Goal: Task Accomplishment & Management: Complete application form

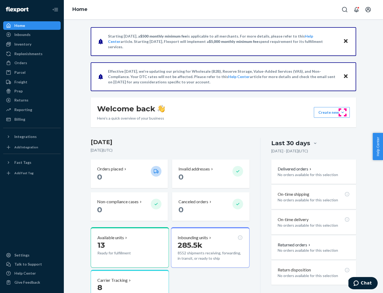
click at [343, 112] on button "Create new Create new inbound Create new order Create new product" at bounding box center [332, 112] width 36 height 11
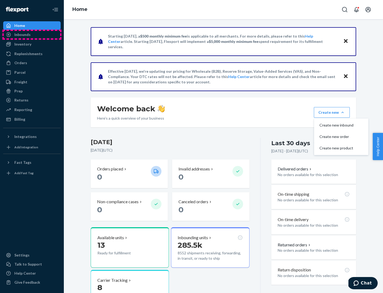
click at [32, 35] on div "Inbounds" at bounding box center [32, 34] width 56 height 7
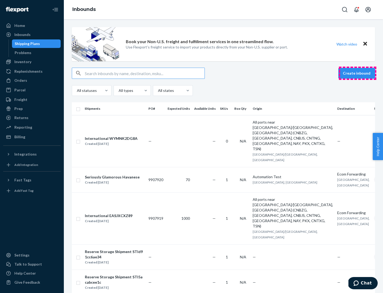
click at [358, 73] on button "Create inbound" at bounding box center [356, 73] width 37 height 11
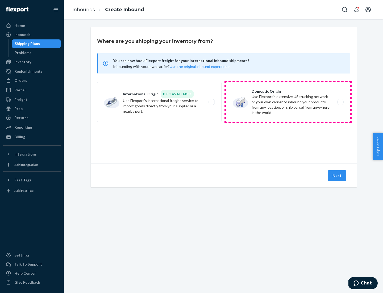
click at [288, 102] on label "Domestic Origin Use Flexport’s extensive US trucking network or your own carrie…" at bounding box center [288, 102] width 125 height 40
click at [340, 102] on input "Domestic Origin Use Flexport’s extensive US trucking network or your own carrie…" at bounding box center [341, 101] width 3 height 3
radio input "true"
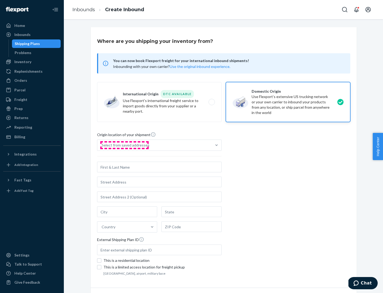
click at [124, 145] on div "Select from saved addresses" at bounding box center [126, 144] width 48 height 5
click at [102, 145] on input "Select from saved addresses" at bounding box center [102, 144] width 1 height 5
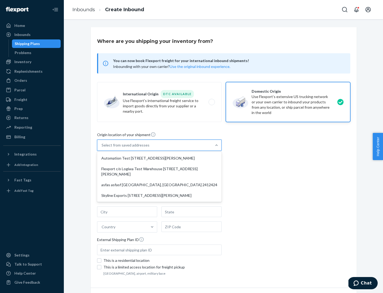
scroll to position [2, 0]
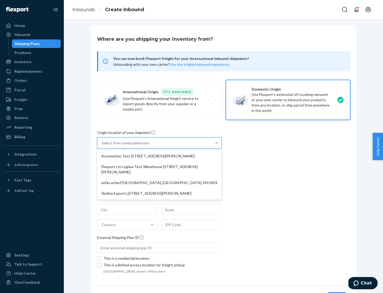
click at [159, 156] on div "Automation Test [STREET_ADDRESS][PERSON_NAME]" at bounding box center [159, 156] width 122 height 11
click at [102, 146] on input "option Automation Test [STREET_ADDRESS][PERSON_NAME] focused, 1 of 4. 4 results…" at bounding box center [102, 142] width 1 height 5
type input "Automation Test"
type input "9th Floor"
type input "[GEOGRAPHIC_DATA]"
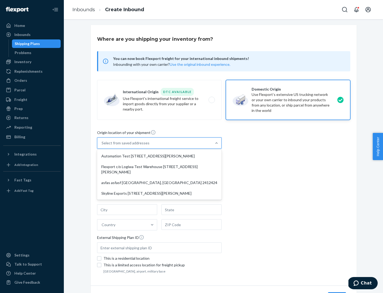
type input "CA"
type input "94104"
type input "[STREET_ADDRESS][PERSON_NAME]"
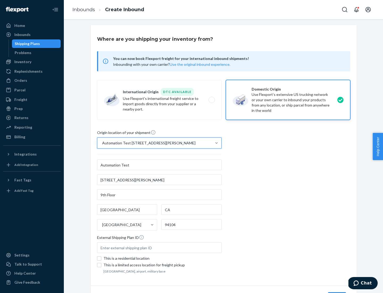
scroll to position [31, 0]
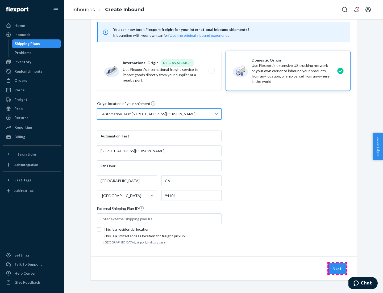
click at [337, 268] on button "Next" at bounding box center [337, 268] width 18 height 11
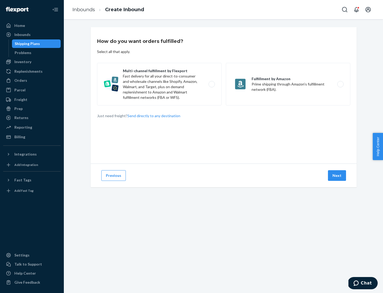
click at [159, 84] on label "Multi-channel fulfillment by Flexport Fast delivery for all your direct-to-cons…" at bounding box center [159, 84] width 125 height 43
click at [212, 84] on input "Multi-channel fulfillment by Flexport Fast delivery for all your direct-to-cons…" at bounding box center [213, 83] width 3 height 3
radio input "true"
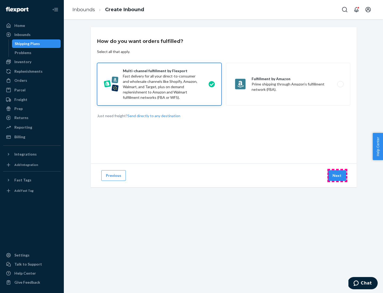
click at [337, 175] on button "Next" at bounding box center [337, 175] width 18 height 11
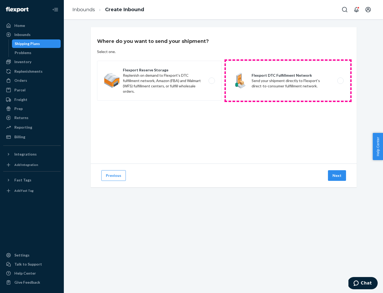
click at [288, 81] on label "Flexport DTC Fulfillment Network Send your shipment directly to Flexport's dire…" at bounding box center [288, 81] width 125 height 40
click at [340, 81] on input "Flexport DTC Fulfillment Network Send your shipment directly to Flexport's dire…" at bounding box center [341, 80] width 3 height 3
radio input "true"
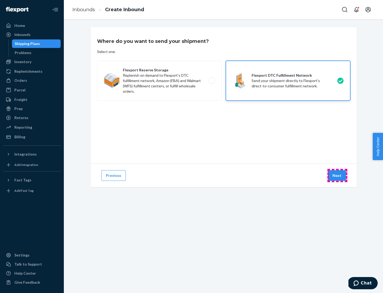
click at [337, 175] on button "Next" at bounding box center [337, 175] width 18 height 11
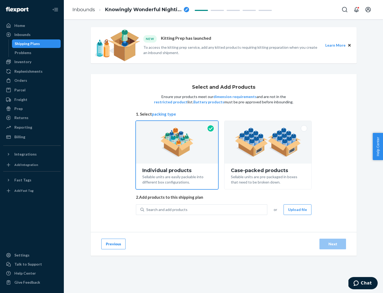
click at [268, 142] on img at bounding box center [268, 141] width 66 height 29
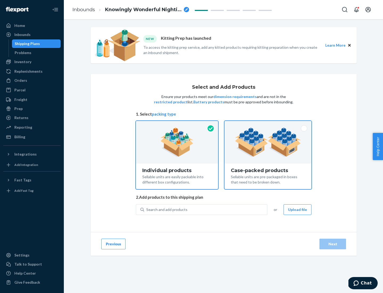
click at [268, 124] on input "Case-packed products Sellable units are pre-packaged in boxes that need to be b…" at bounding box center [267, 122] width 3 height 3
radio input "true"
radio input "false"
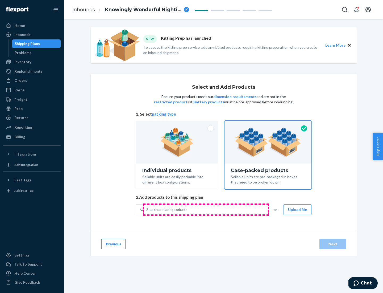
click at [206, 209] on div "Search and add products" at bounding box center [205, 210] width 123 height 10
click at [147, 209] on input "Search and add products" at bounding box center [146, 209] width 1 height 5
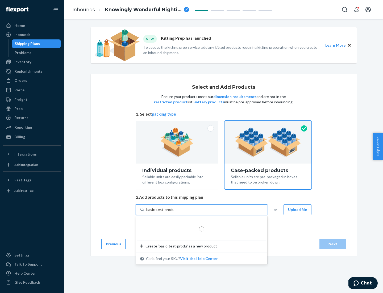
type input "basic-test-product-1"
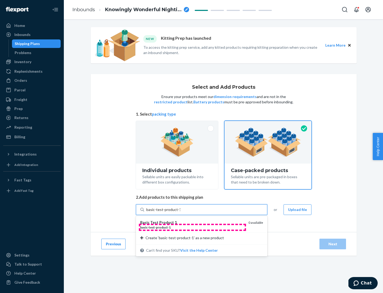
click at [192, 227] on div "basic - test - product - 1" at bounding box center [192, 227] width 104 height 5
click at [180, 212] on input "basic-test-product-1" at bounding box center [163, 209] width 34 height 5
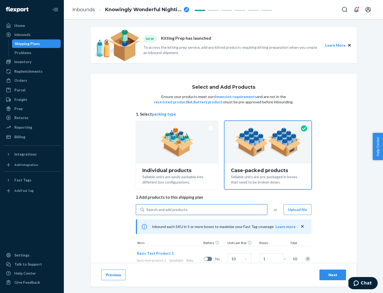
scroll to position [19, 0]
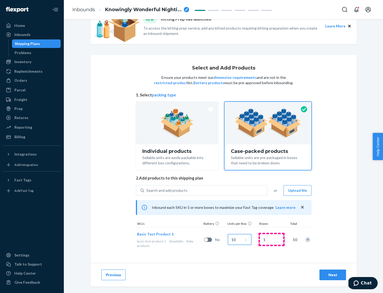
type input "10"
type input "7"
click at [333, 275] on div "Next" at bounding box center [333, 274] width 18 height 5
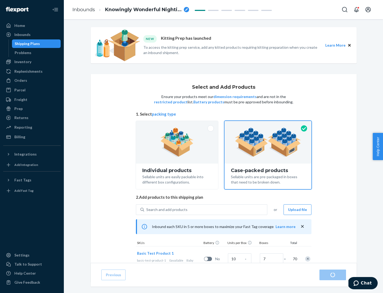
radio input "true"
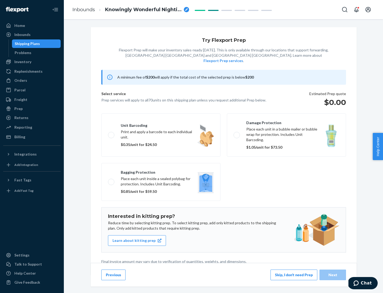
scroll to position [1, 0]
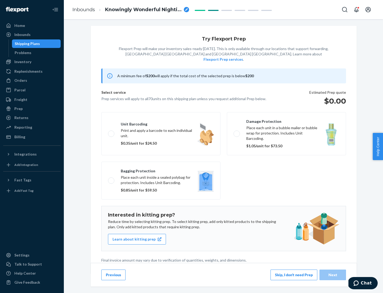
click at [161, 170] on label "Bagging protection Place each unit inside a sealed polybag for protection. Incl…" at bounding box center [160, 181] width 119 height 38
click at [112, 179] on input "Bagging protection Place each unit inside a sealed polybag for protection. Incl…" at bounding box center [109, 180] width 3 height 3
checkbox input "true"
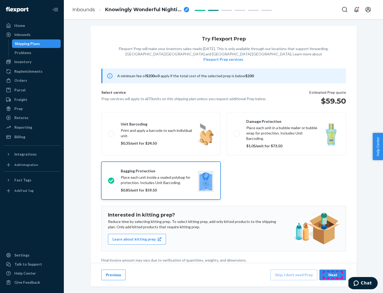
click at [333, 274] on div "Next" at bounding box center [333, 274] width 18 height 5
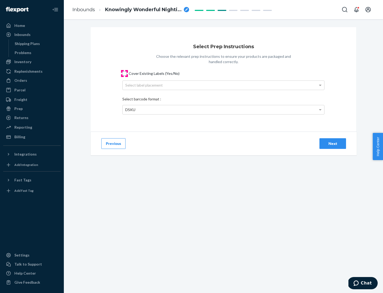
click at [125, 73] on input "Cover Existing Labels (Yes/No)" at bounding box center [124, 73] width 4 height 4
checkbox input "true"
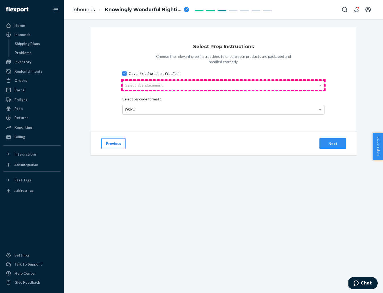
click at [224, 85] on div "Select label placement" at bounding box center [224, 85] width 202 height 9
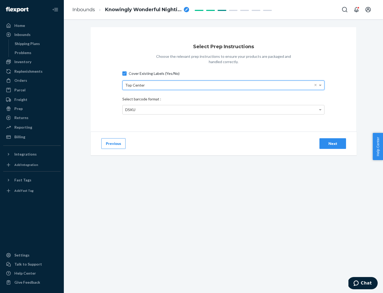
click at [224, 109] on div "DSKU" at bounding box center [224, 109] width 202 height 9
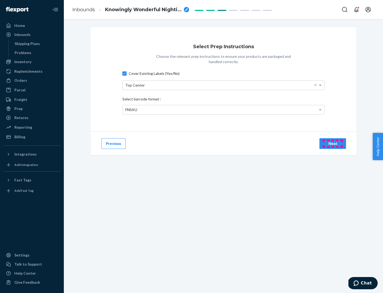
click at [333, 143] on div "Next" at bounding box center [333, 143] width 18 height 5
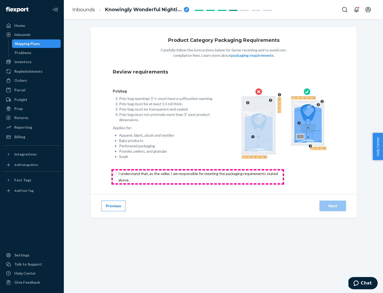
click at [198, 176] on input "checkbox" at bounding box center [201, 176] width 177 height 13
checkbox input "true"
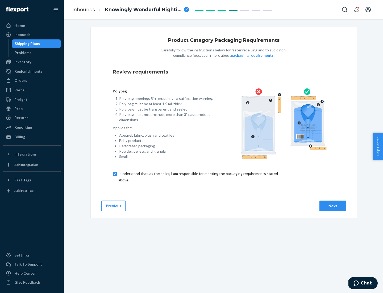
click at [333, 205] on div "Next" at bounding box center [333, 205] width 18 height 5
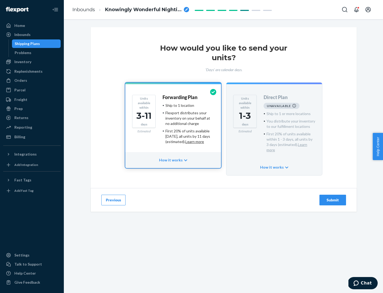
click at [180, 97] on h4 "Forwarding Plan" at bounding box center [180, 97] width 35 height 5
click at [333, 197] on div "Submit" at bounding box center [333, 199] width 18 height 5
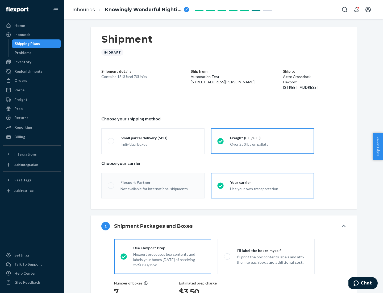
radio input "true"
radio input "false"
radio input "true"
radio input "false"
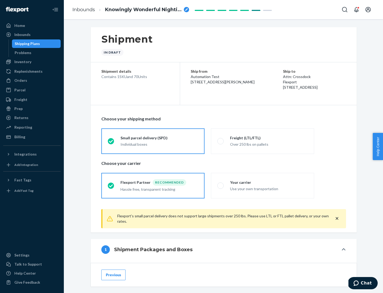
click at [159, 144] on div "Individual boxes" at bounding box center [160, 144] width 78 height 5
click at [111, 143] on input "Small parcel delivery (SPD) Individual boxes" at bounding box center [109, 140] width 3 height 3
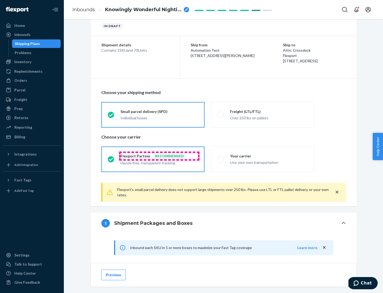
click at [159, 156] on div "Recommended" at bounding box center [170, 156] width 34 height 6
click at [111, 157] on input "Flexport Partner Recommended Hassle free, transparent tracking" at bounding box center [109, 158] width 3 height 3
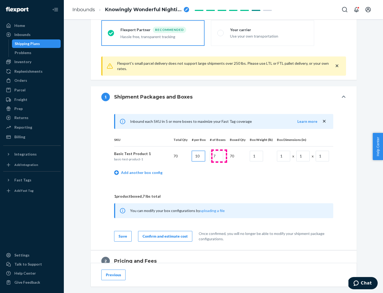
type input "10"
type input "7"
type input "1"
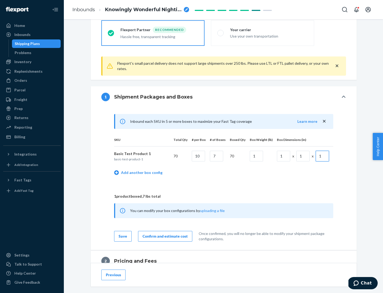
scroll to position [233, 0]
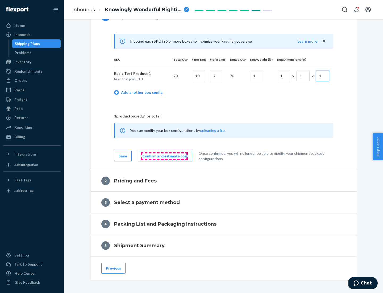
type input "1"
click at [164, 156] on div "Confirm and estimate cost" at bounding box center [165, 155] width 45 height 5
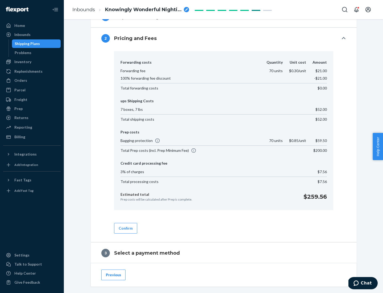
scroll to position [305, 0]
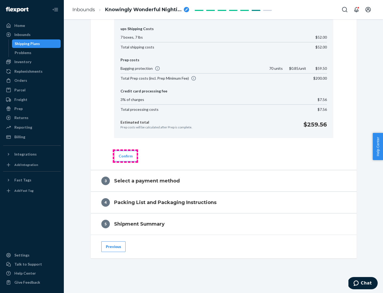
click at [125, 156] on button "Confirm" at bounding box center [125, 156] width 23 height 11
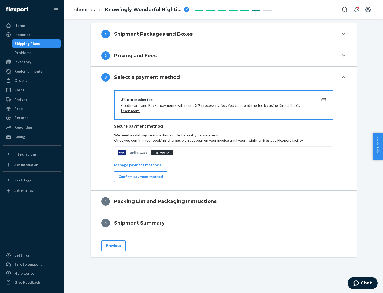
scroll to position [215, 0]
click at [140, 176] on div "Confirm payment method" at bounding box center [141, 176] width 44 height 5
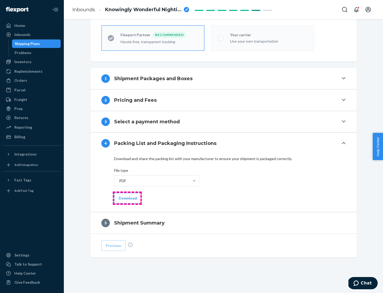
click at [127, 198] on button "Download" at bounding box center [127, 198] width 27 height 11
